Goal: Information Seeking & Learning: Learn about a topic

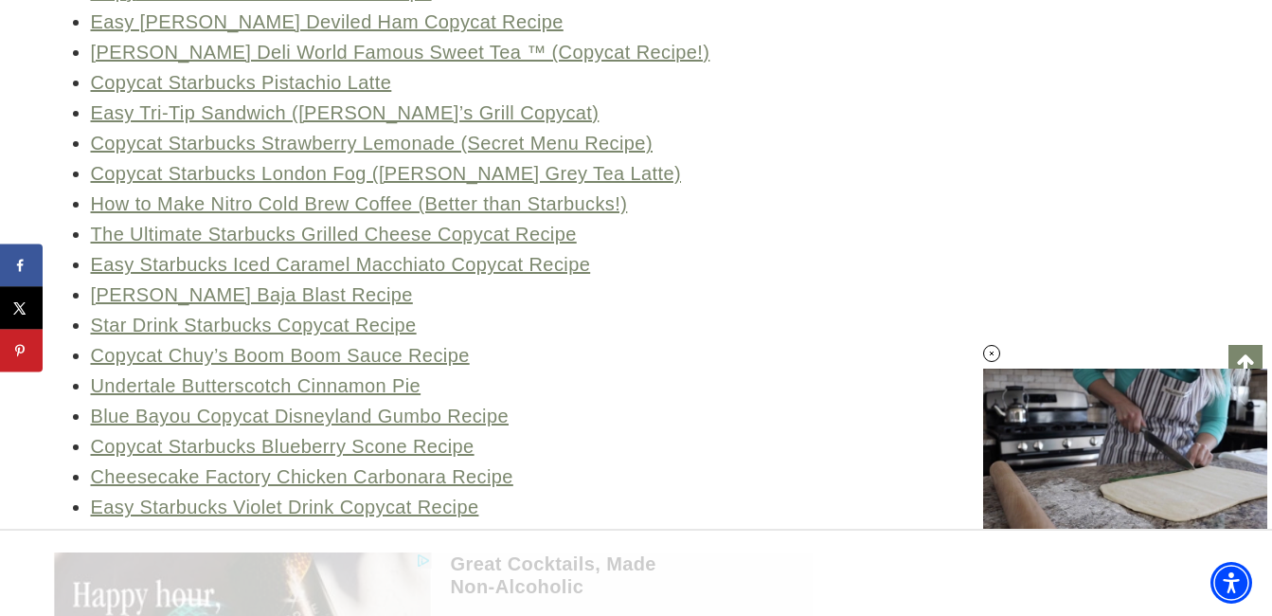
scroll to position [16588, 0]
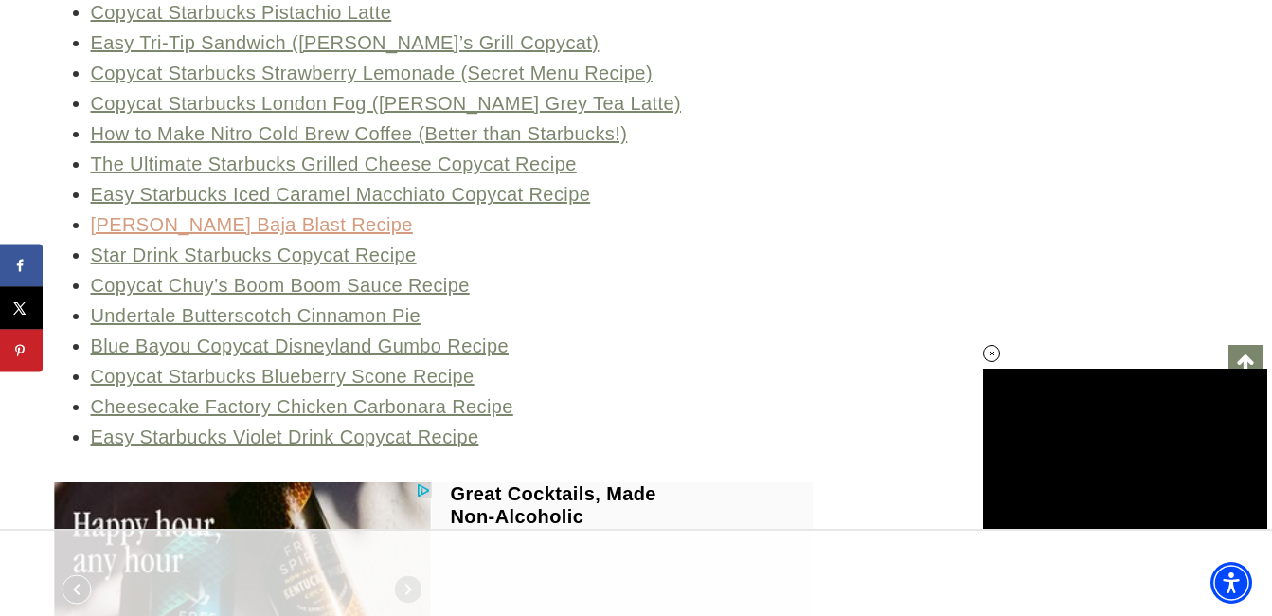
click at [290, 235] on link "Taco Bell’s Baja Blast Recipe" at bounding box center [252, 224] width 322 height 21
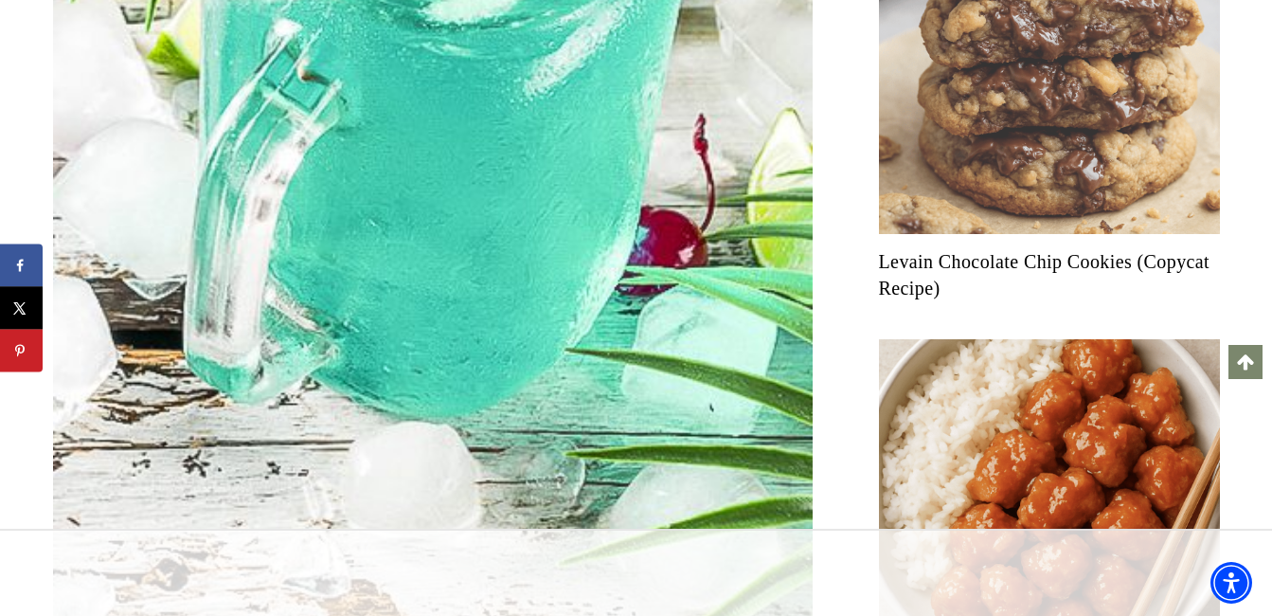
click at [1028, 147] on img "Read More Levain Chocolate Chip Cookies (Copycat Recipe)" at bounding box center [1049, 63] width 341 height 341
click at [950, 113] on img "Read More Levain Chocolate Chip Cookies (Copycat Recipe)" at bounding box center [1049, 63] width 341 height 341
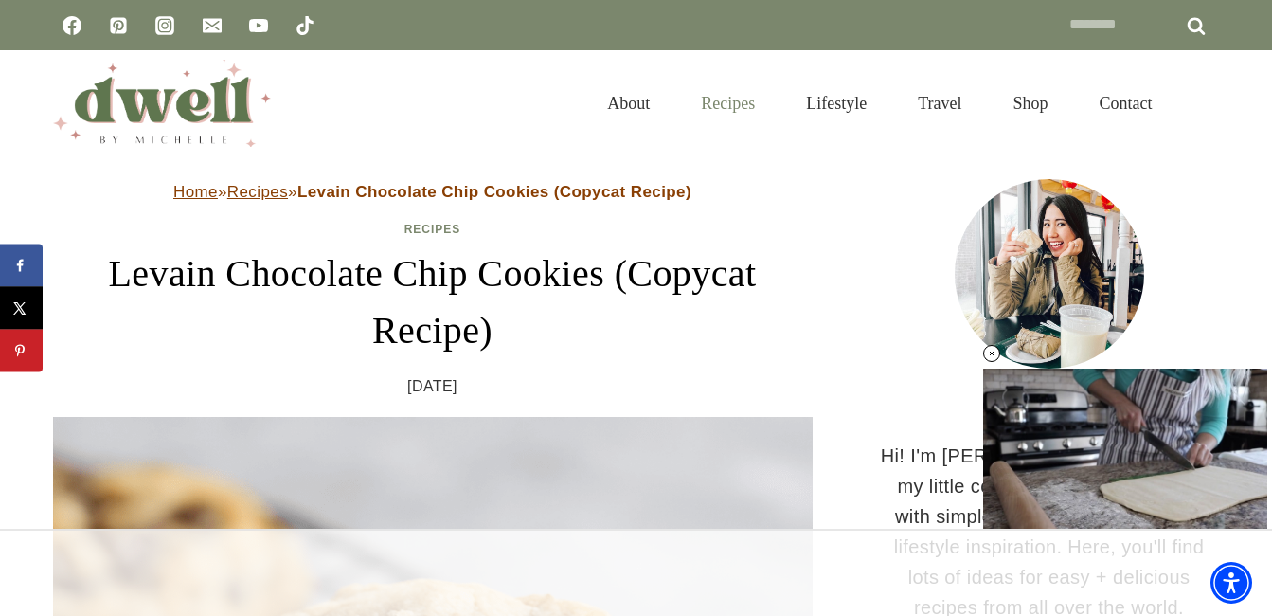
click at [706, 103] on link "Recipes" at bounding box center [727, 104] width 105 height 62
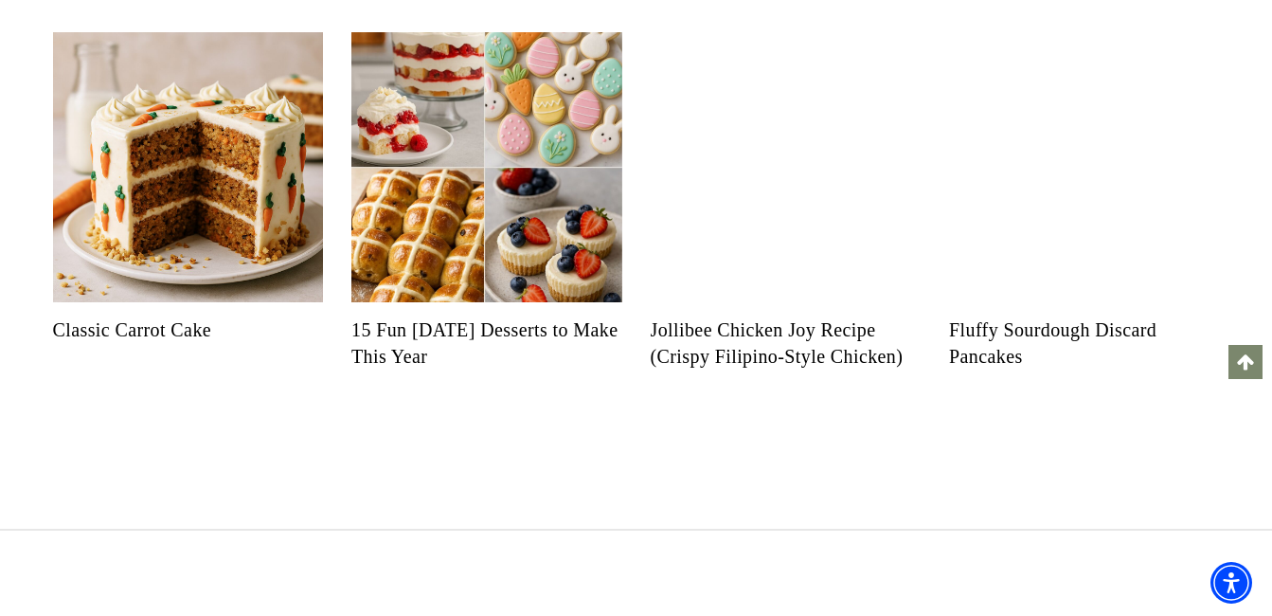
scroll to position [1526, 0]
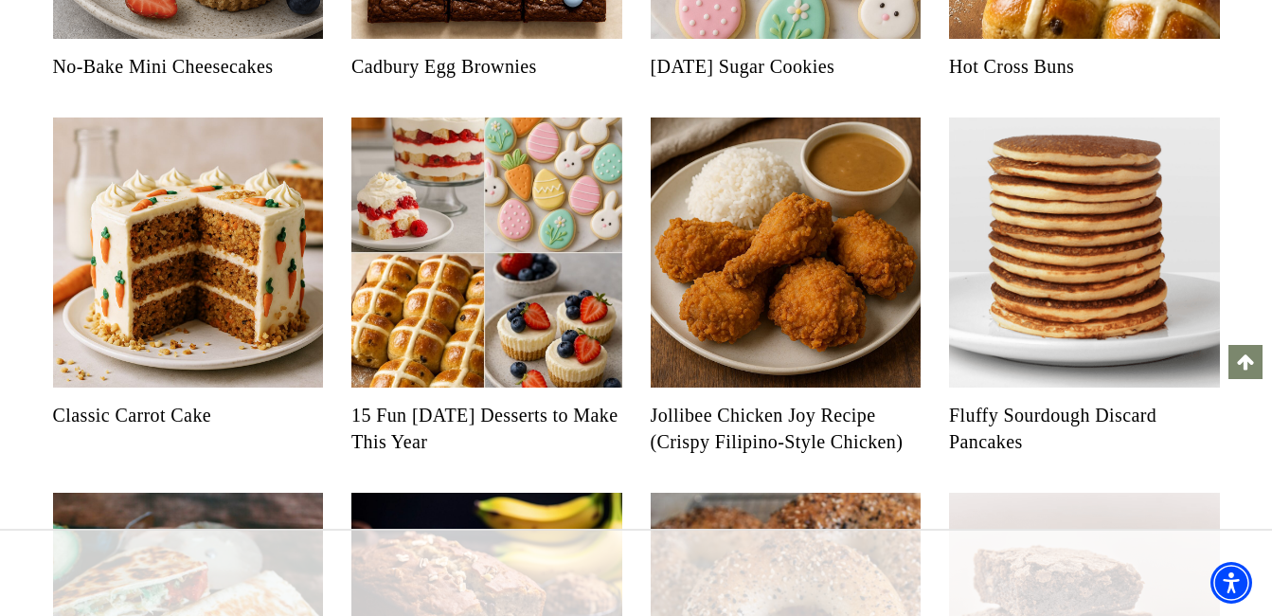
click at [794, 331] on img "Read More Jollibee Chicken Joy Recipe (Crispy Filipino-Style Chicken)" at bounding box center [786, 252] width 271 height 271
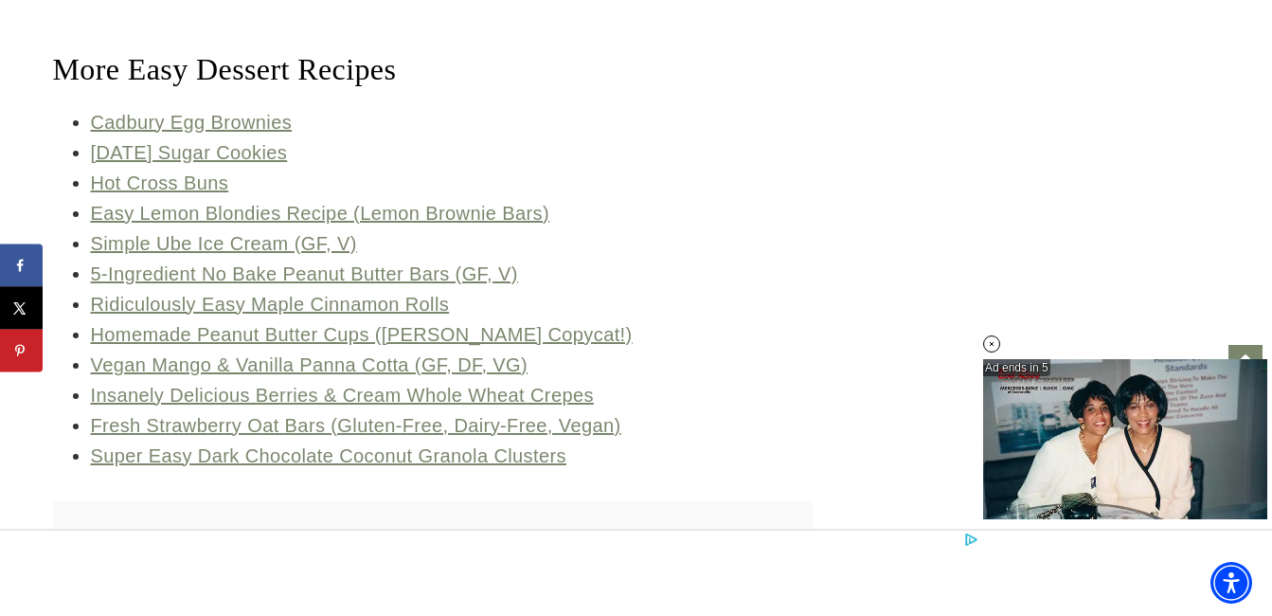
scroll to position [9734, 0]
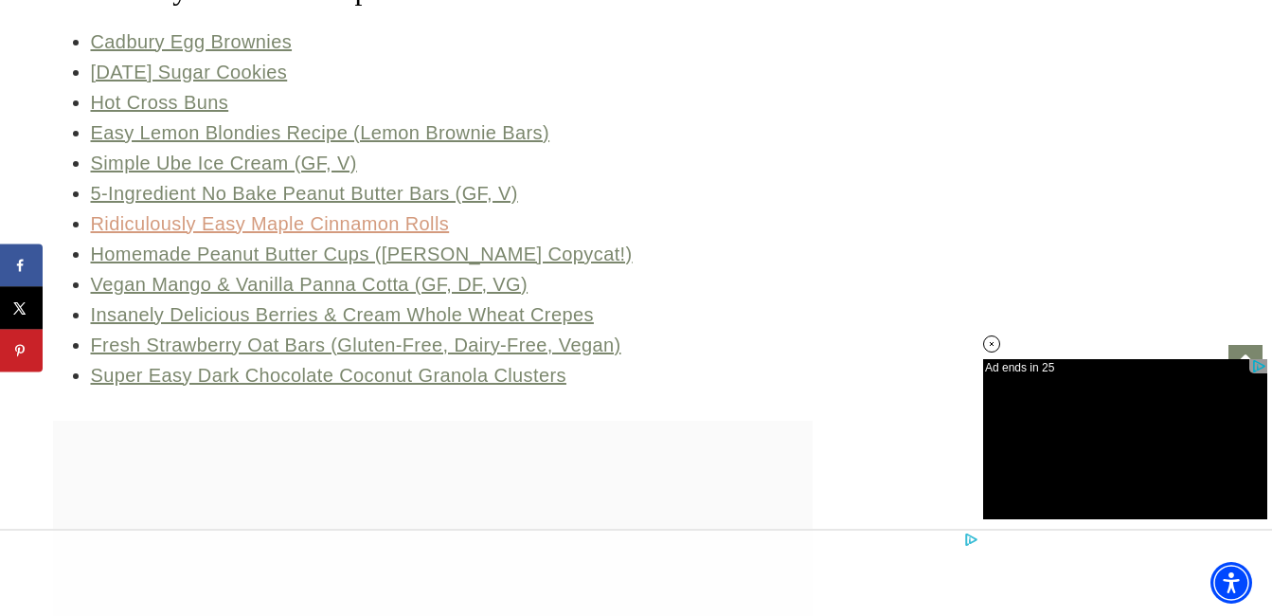
click at [388, 220] on link "Ridiculously Easy Maple Cinnamon Rolls" at bounding box center [270, 223] width 359 height 21
